Goal: Find specific page/section: Find specific page/section

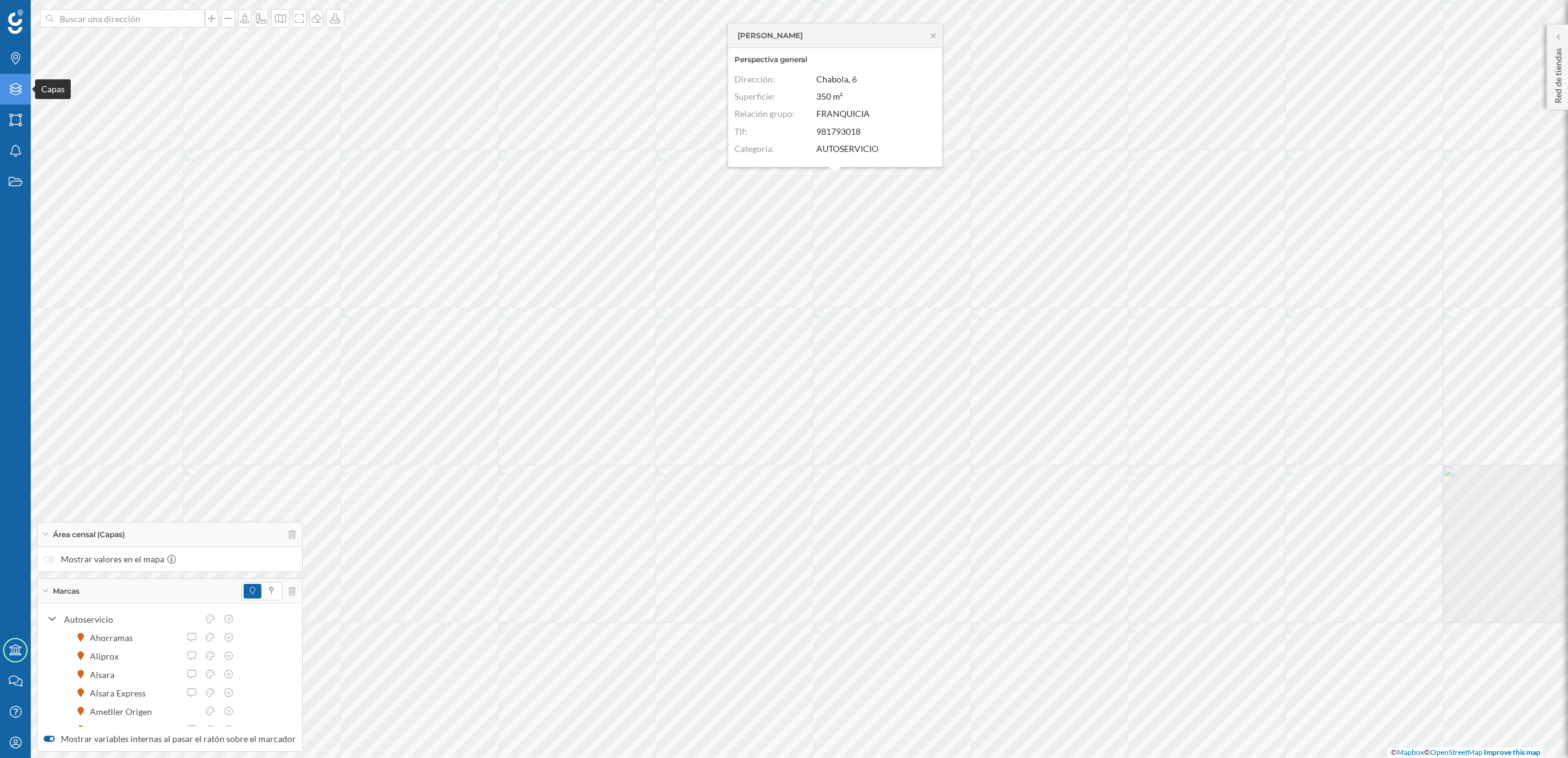
click at [15, 86] on icon "Capas" at bounding box center [15, 89] width 15 height 12
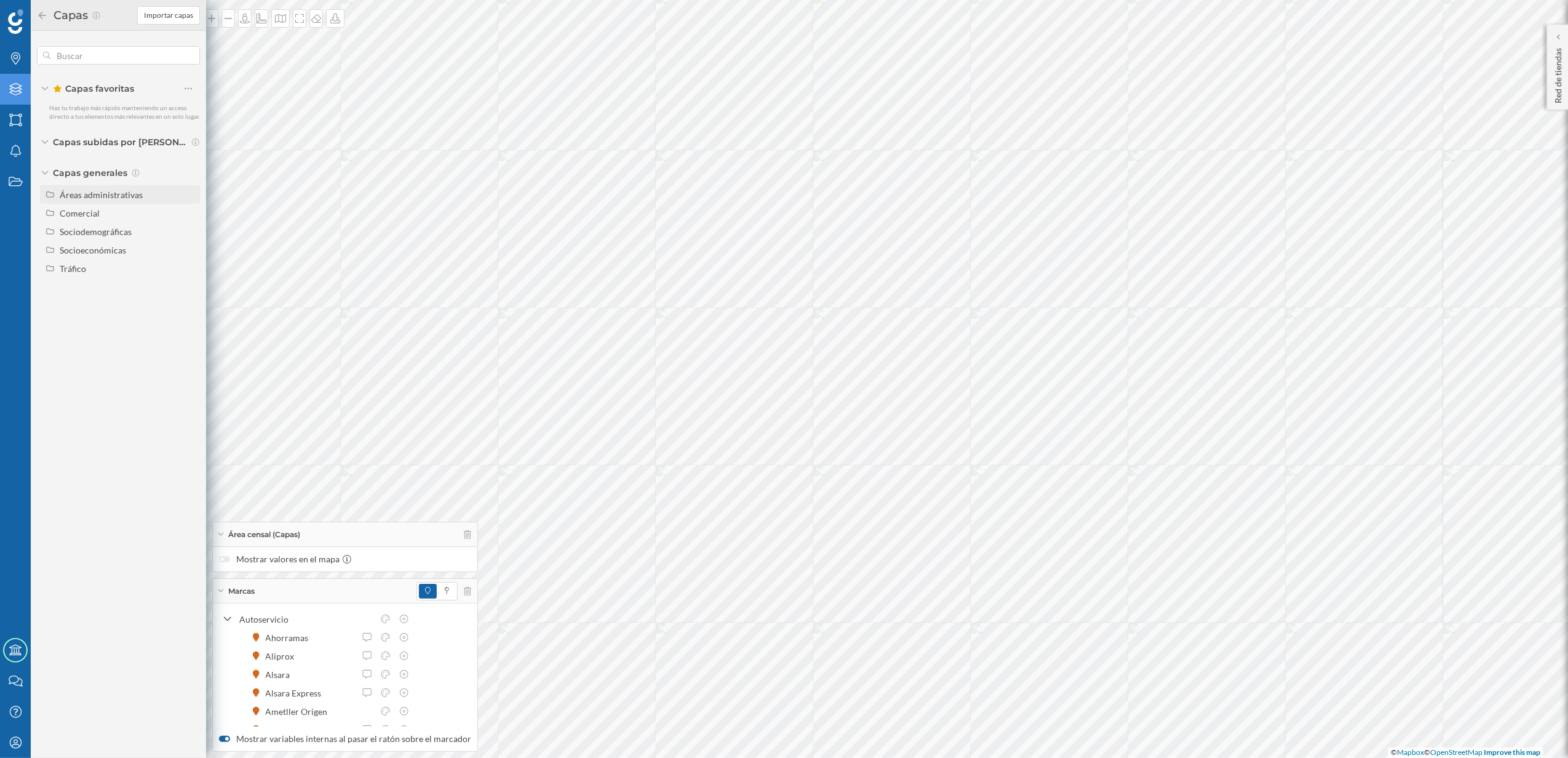
click at [108, 199] on div "Áreas administrativas" at bounding box center [127, 195] width 136 height 13
click at [193, 308] on input "Código postal" at bounding box center [191, 305] width 8 height 8
radio input "true"
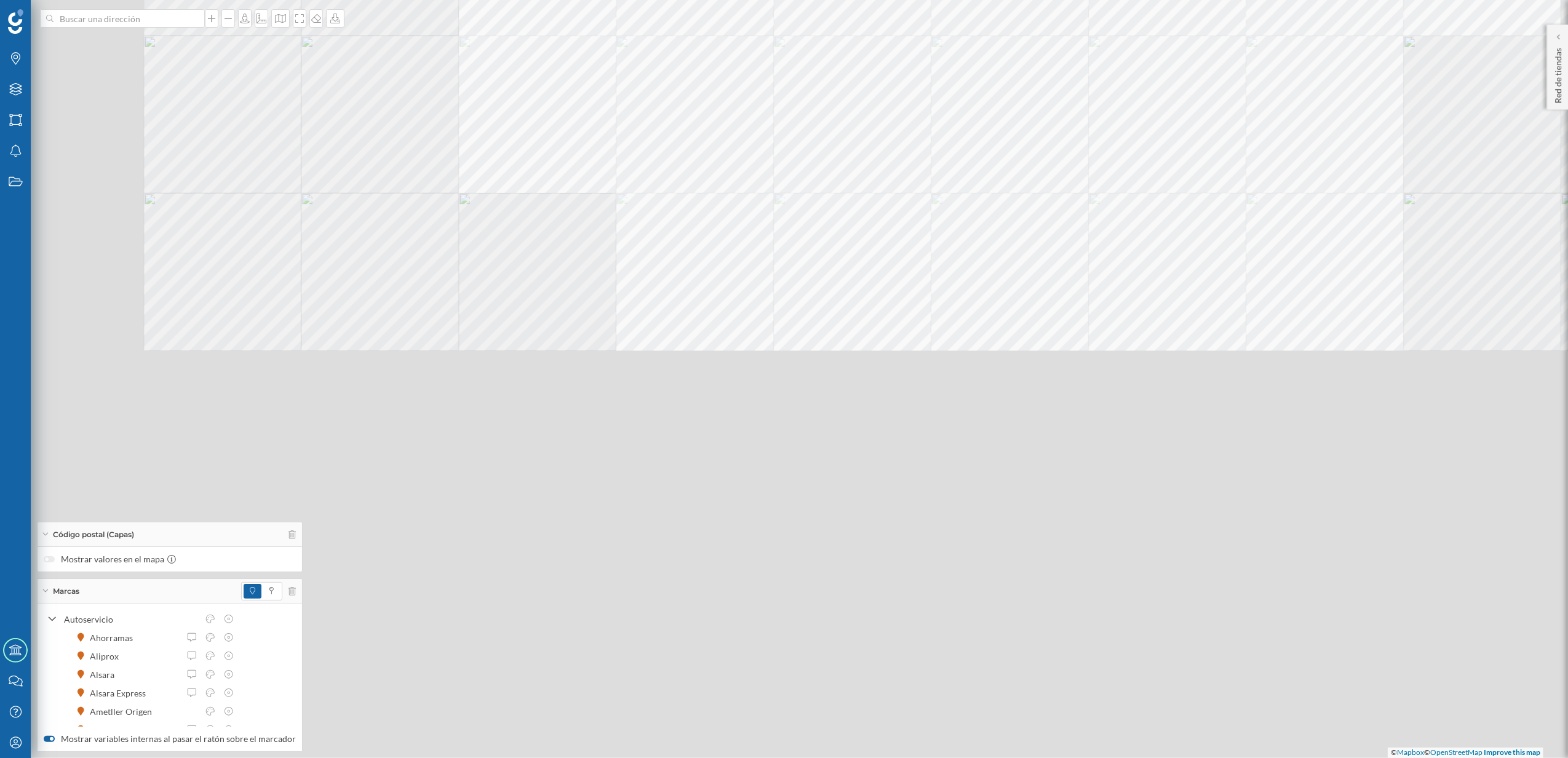
drag, startPoint x: 685, startPoint y: 552, endPoint x: 927, endPoint y: 209, distance: 419.8
click at [927, 209] on div "© Mapbox © OpenStreetMap Improve this map" at bounding box center [784, 379] width 1568 height 758
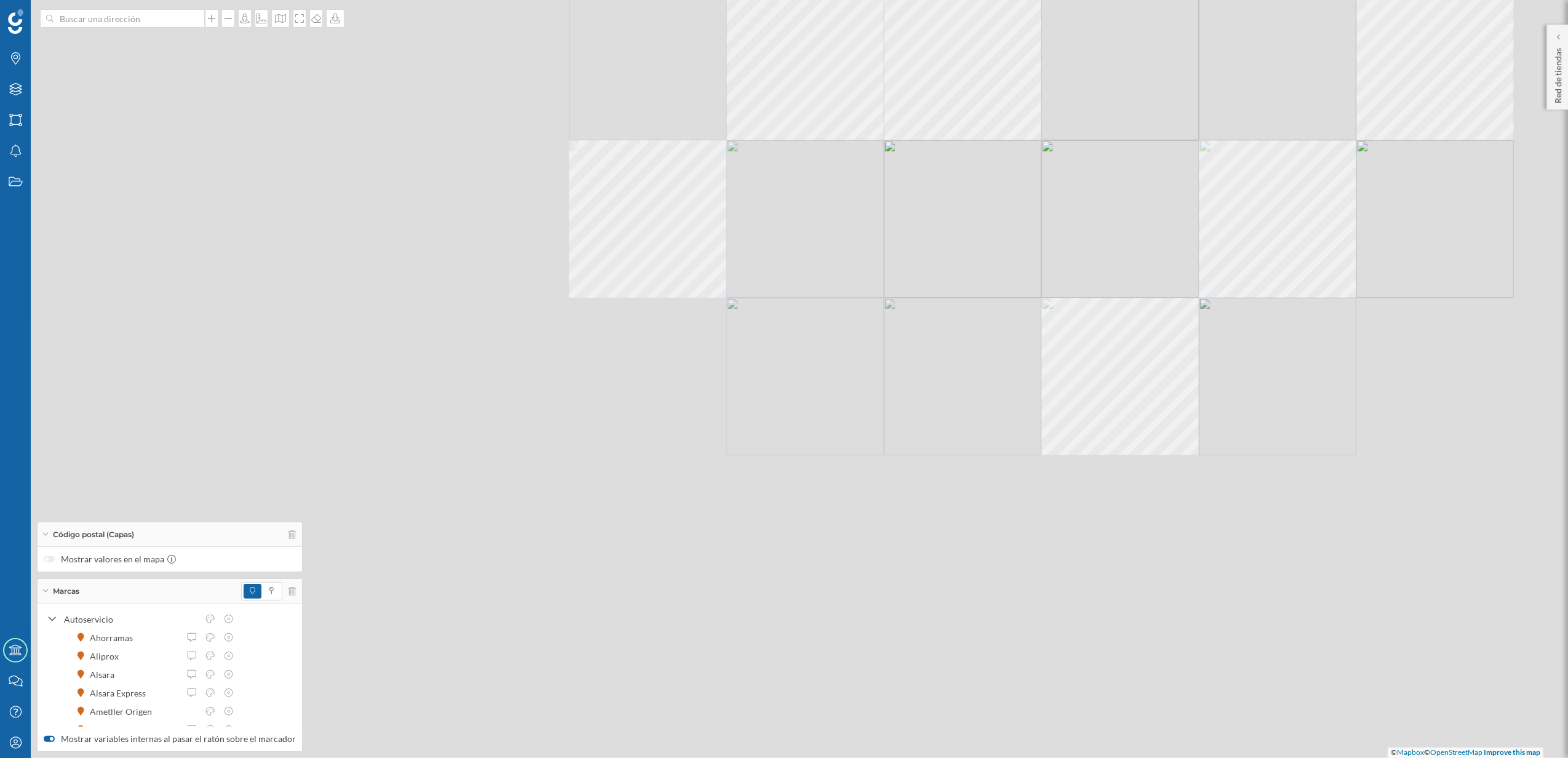
drag, startPoint x: 695, startPoint y: 579, endPoint x: 773, endPoint y: 301, distance: 288.7
click at [773, 301] on div "© Mapbox © OpenStreetMap Improve this map" at bounding box center [784, 379] width 1568 height 758
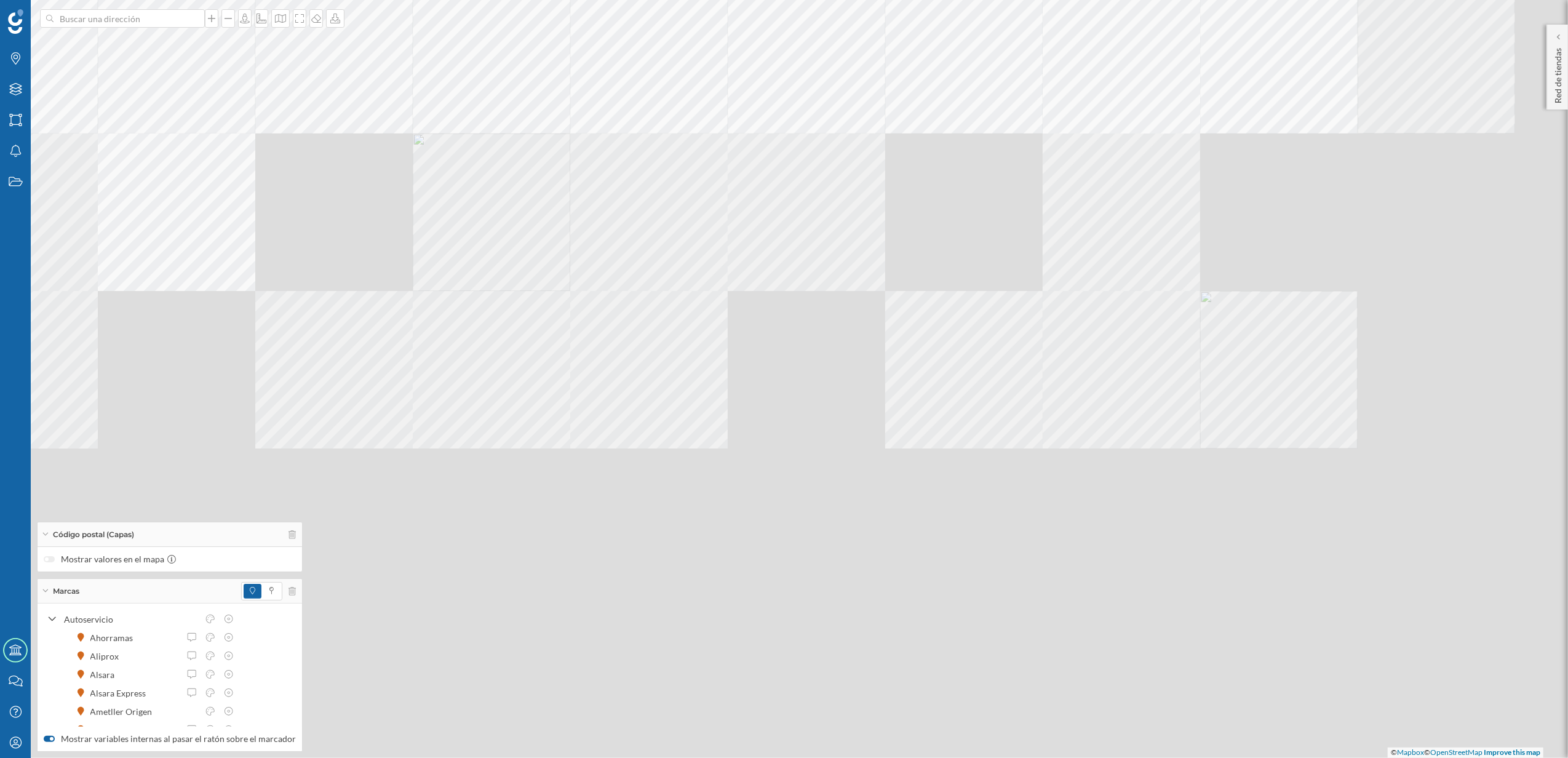
click at [471, 266] on div "© Mapbox © OpenStreetMap Improve this map" at bounding box center [784, 379] width 1568 height 758
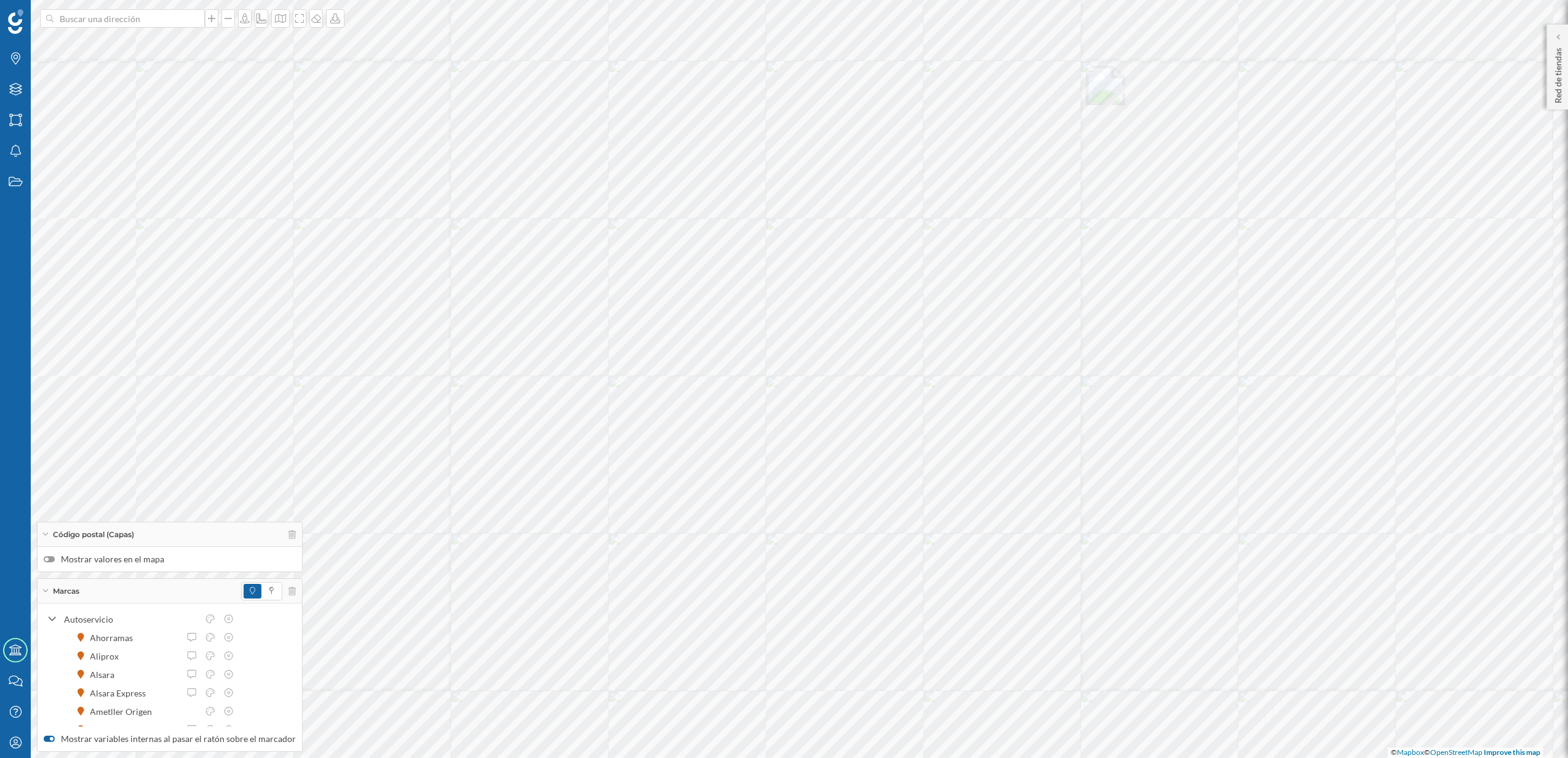
click at [51, 557] on div at bounding box center [48, 559] width 11 height 6
click at [0, 0] on input "Mostrar valores en el mapa" at bounding box center [0, 0] width 0 height 0
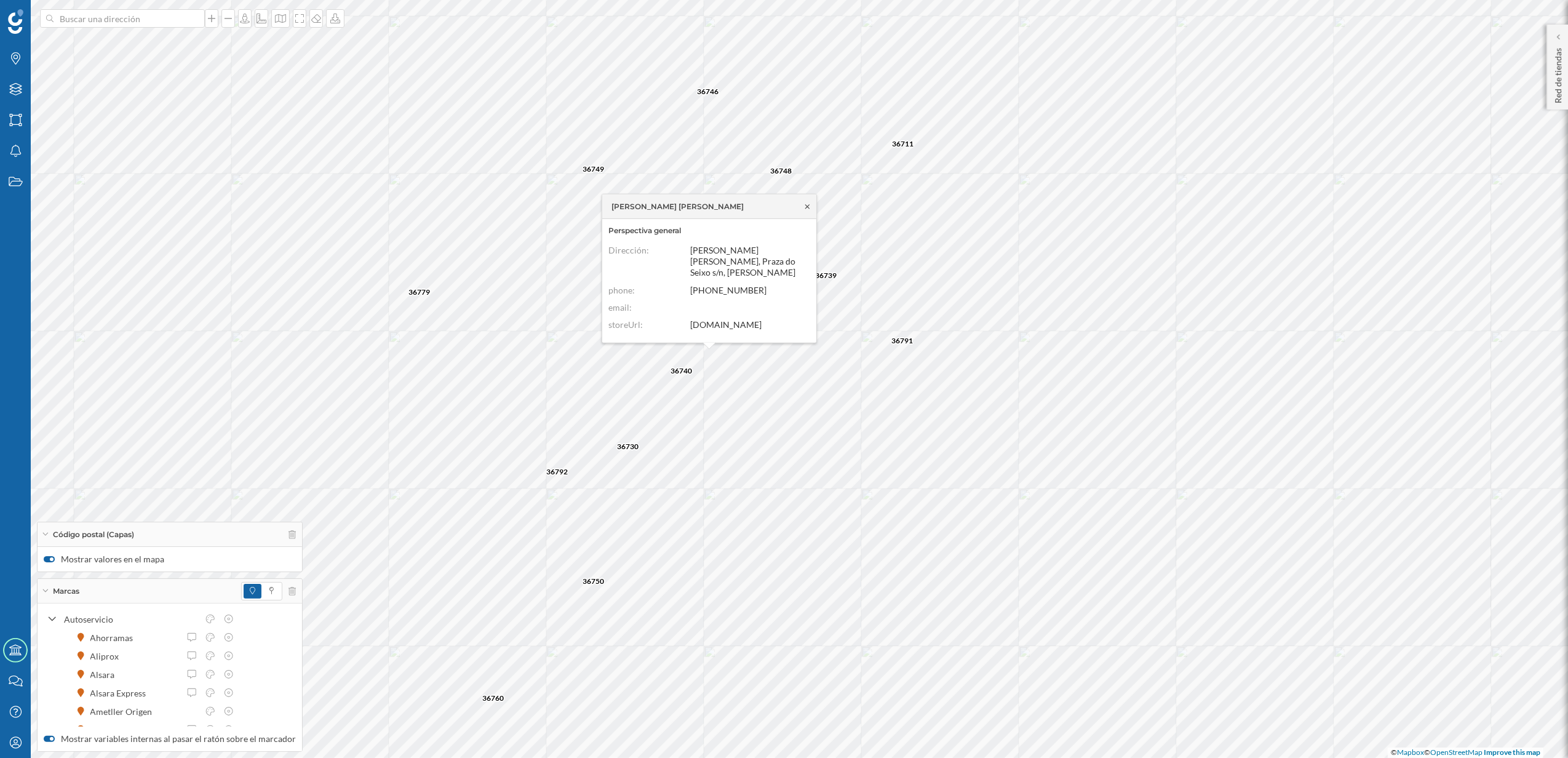
click at [804, 210] on icon at bounding box center [808, 206] width 10 height 7
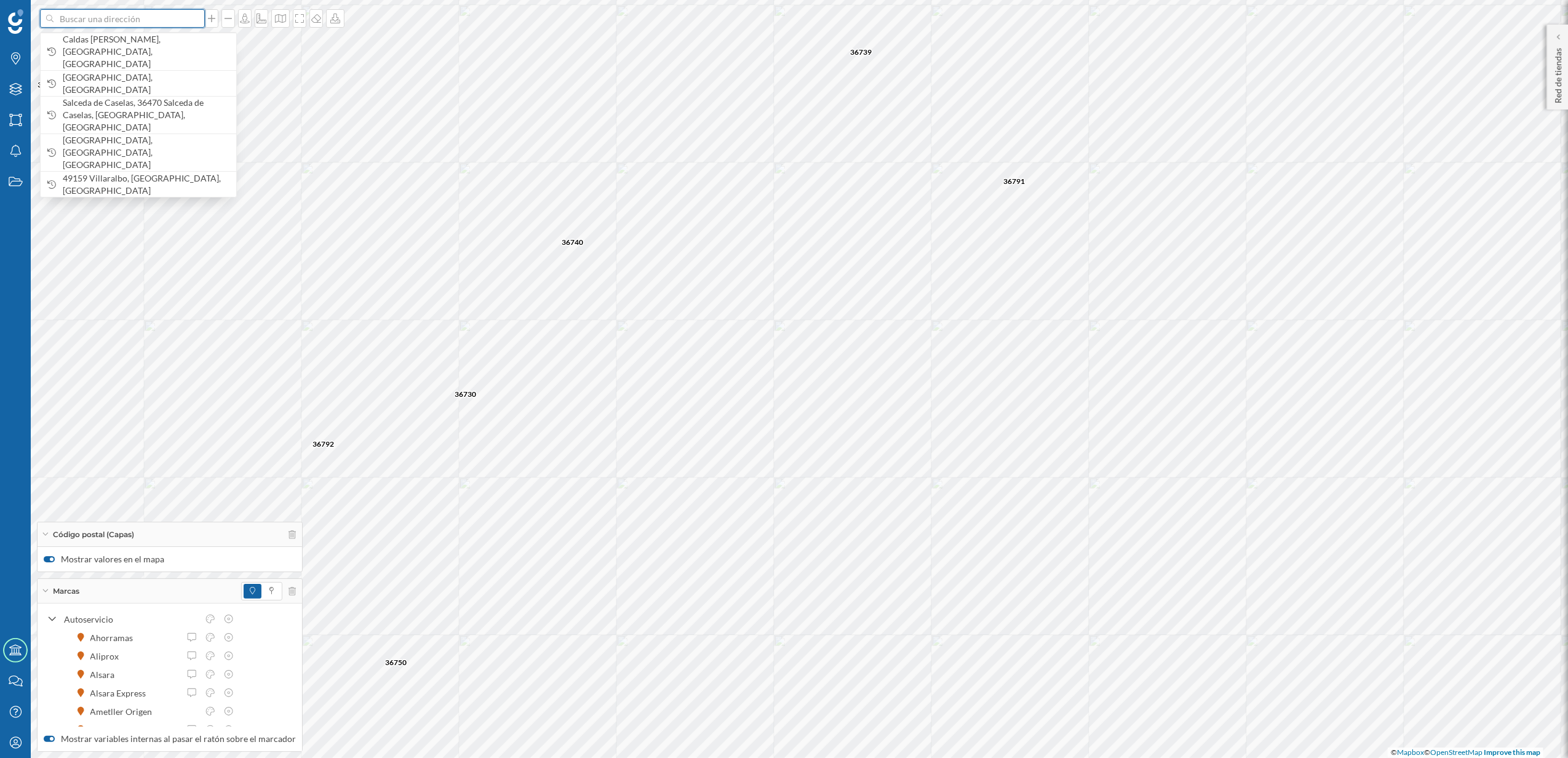
click at [160, 27] on input at bounding box center [123, 18] width 138 height 18
type input "SOBRADA"
click at [153, 44] on icon "Tomiño, [GEOGRAPHIC_DATA]" at bounding box center [154, 46] width 109 height 10
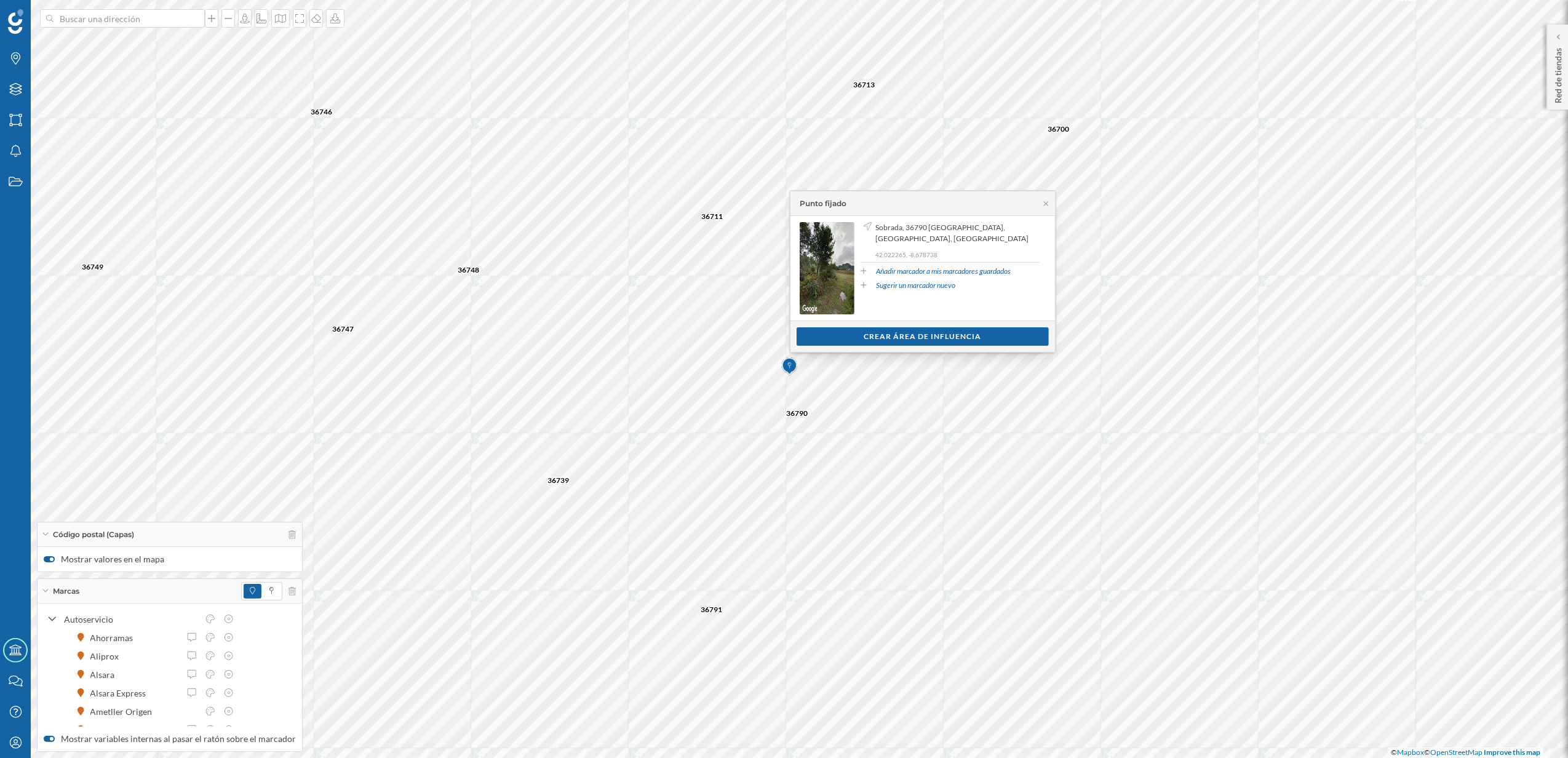
click at [1042, 212] on div "Punto fijado" at bounding box center [923, 203] width 265 height 24
